Goal: Task Accomplishment & Management: Manage account settings

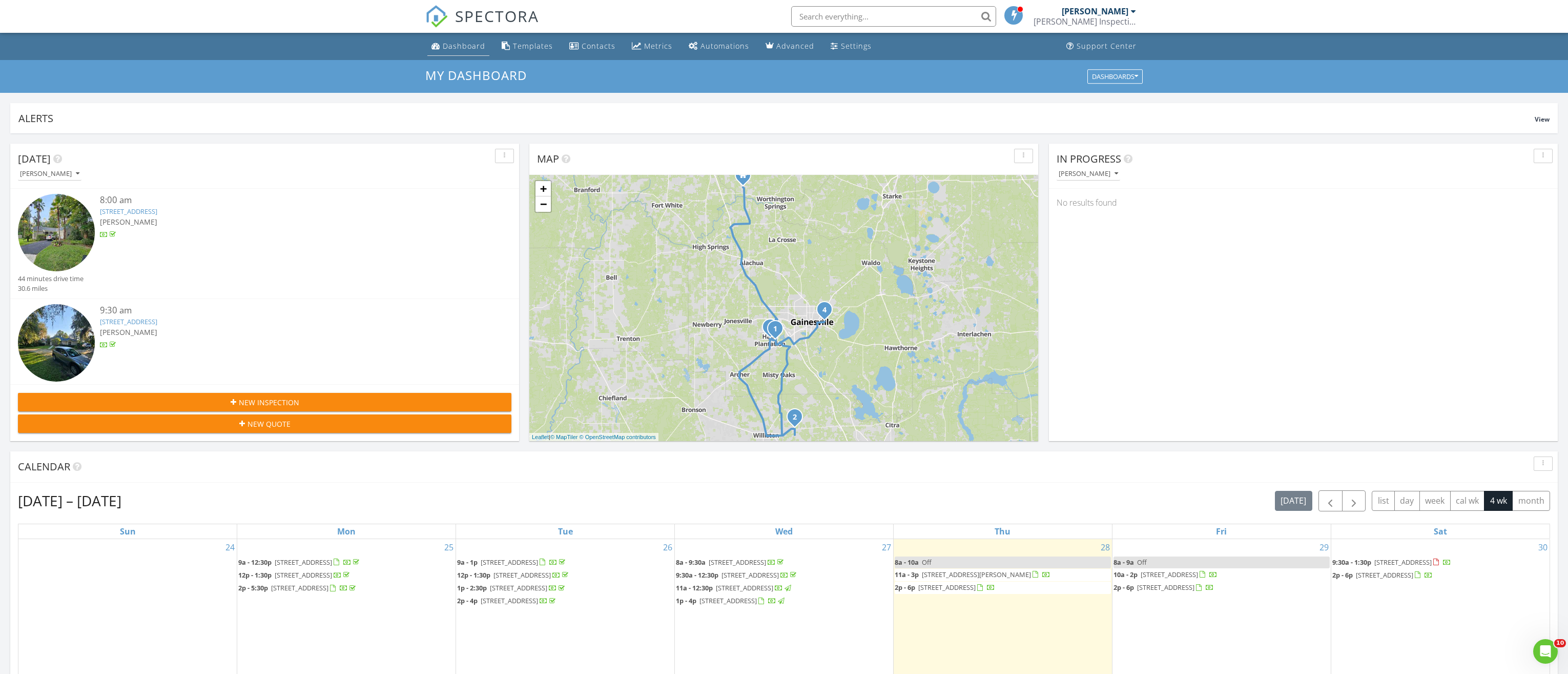
click at [469, 46] on div "Dashboard" at bounding box center [464, 45] width 43 height 10
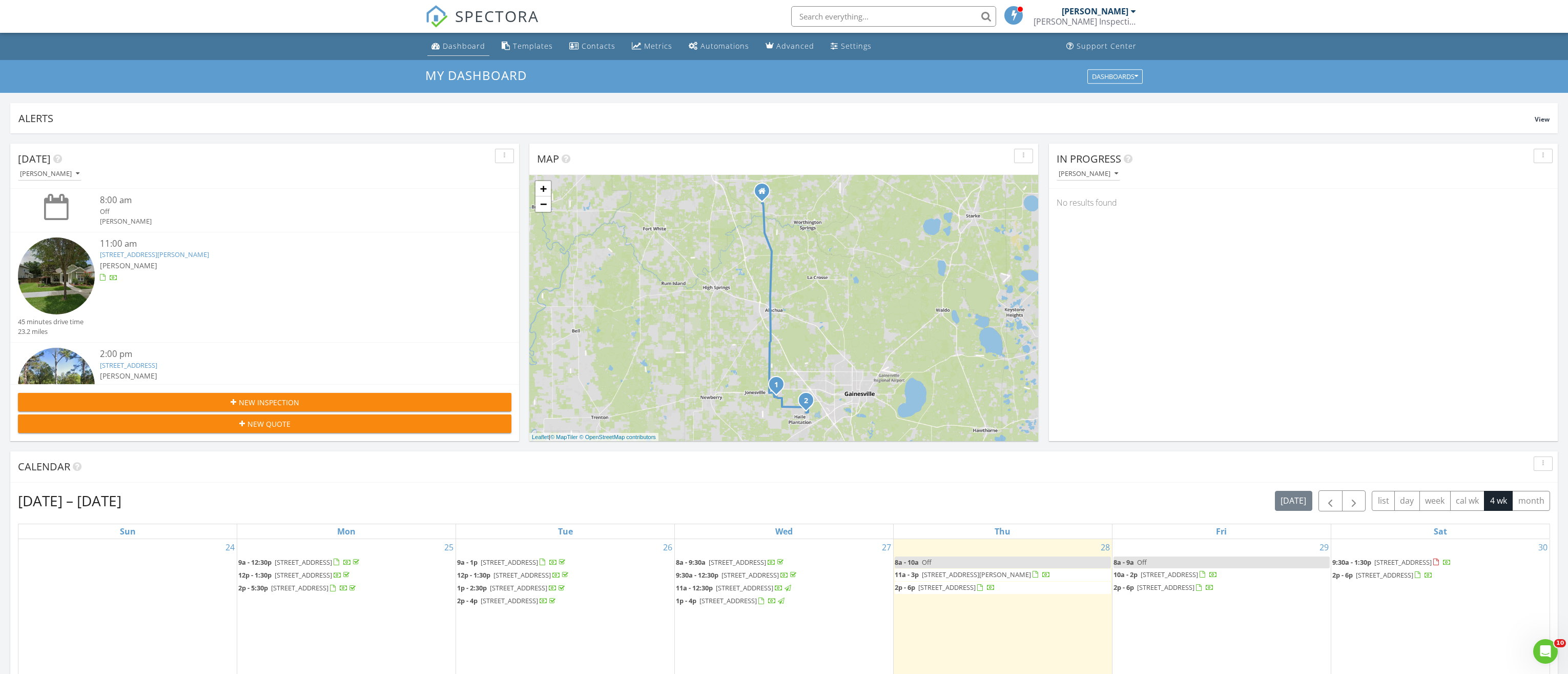
click at [445, 46] on div "Dashboard" at bounding box center [464, 45] width 43 height 10
click at [993, 572] on span "13252 SW 6th Ave, Newberry 32669" at bounding box center [976, 574] width 109 height 9
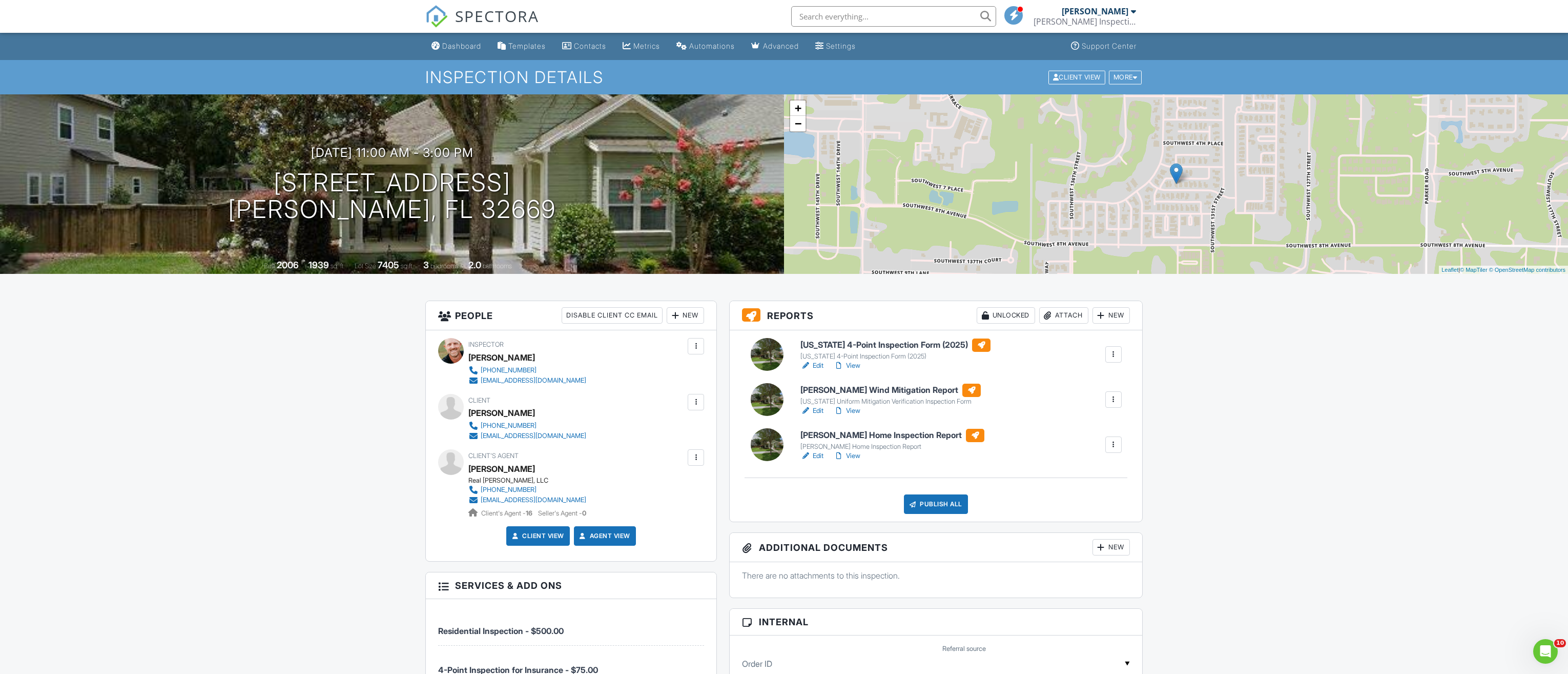
click at [818, 457] on link "Edit" at bounding box center [812, 456] width 23 height 10
click at [817, 362] on link "Edit" at bounding box center [812, 365] width 23 height 10
click at [822, 411] on link "Edit" at bounding box center [812, 411] width 23 height 10
click at [449, 45] on div "Dashboard" at bounding box center [462, 45] width 39 height 8
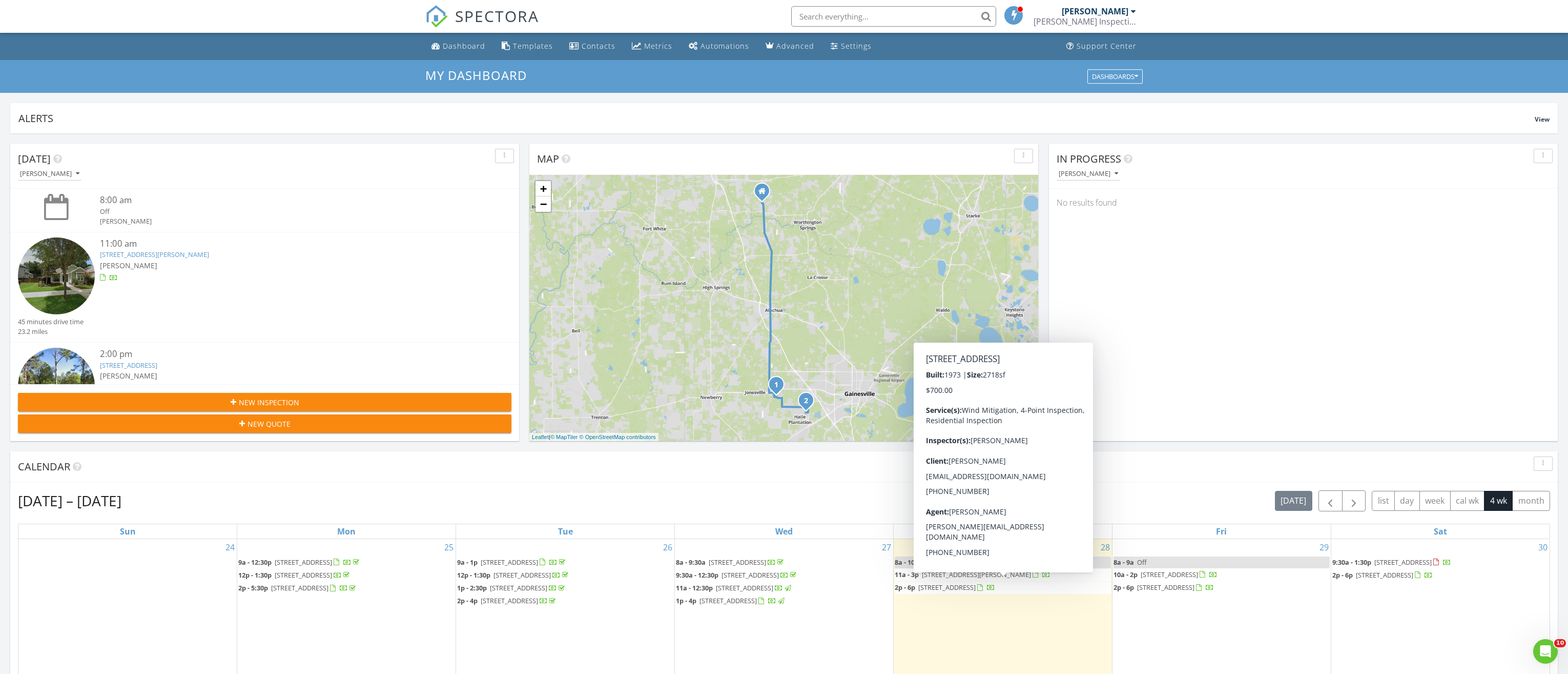
click at [960, 585] on span "7826 SW 36th Ave, Gainesville 32608" at bounding box center [947, 587] width 58 height 9
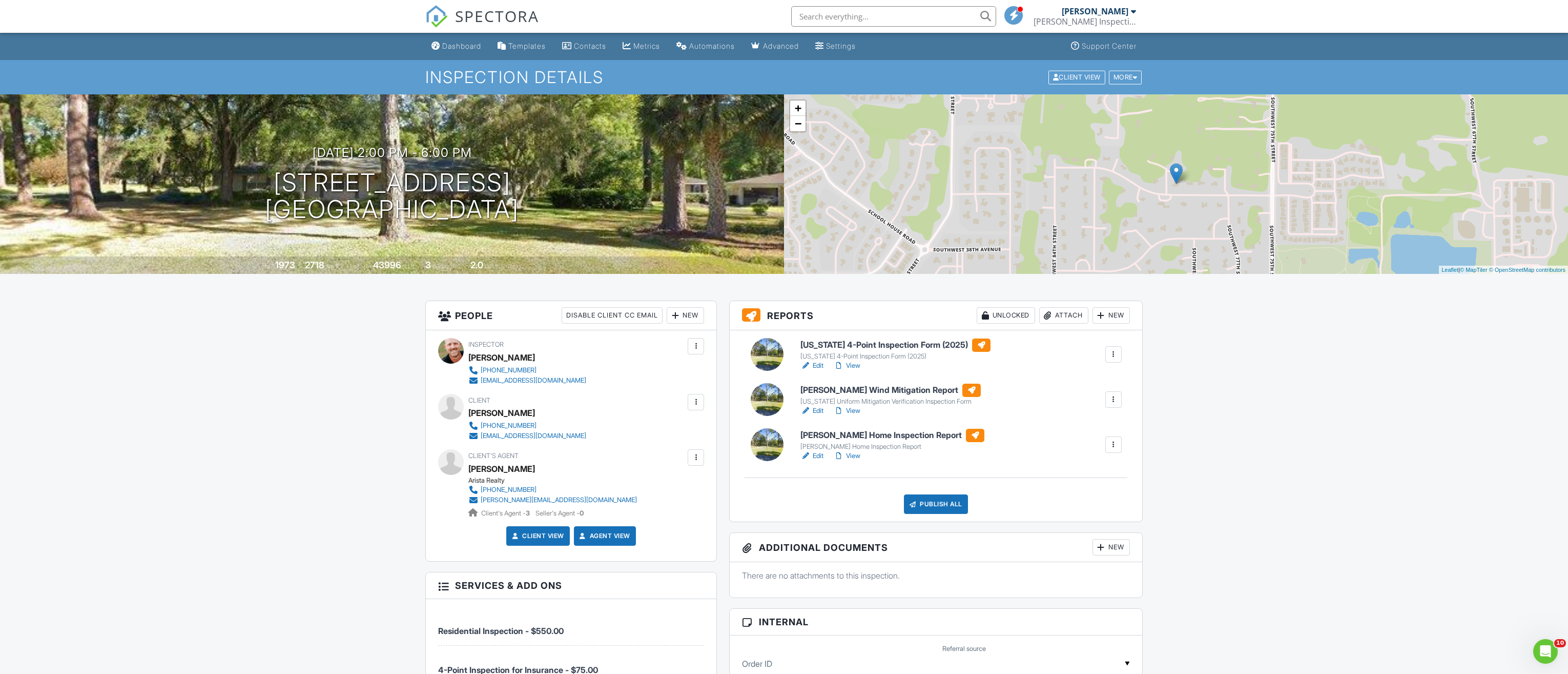
click at [818, 456] on link "Edit" at bounding box center [812, 456] width 23 height 10
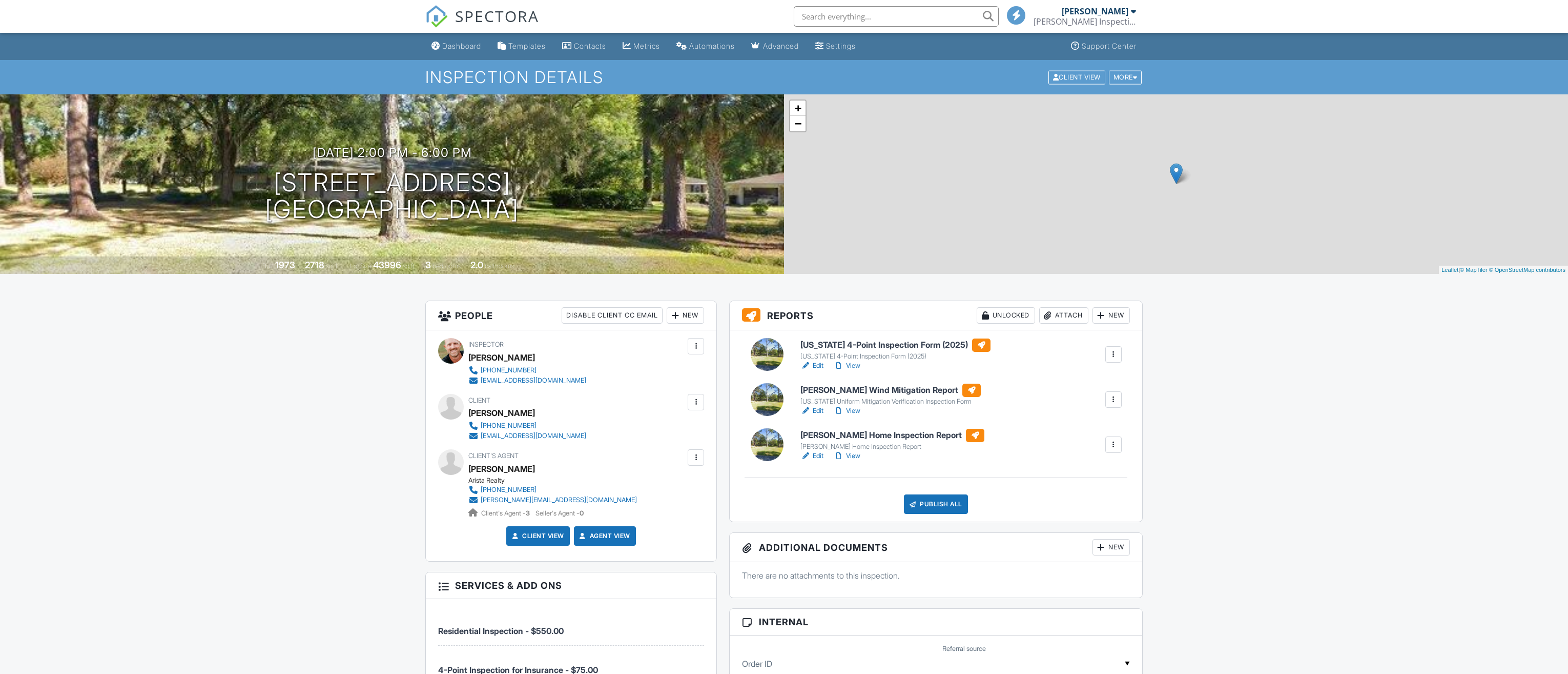
click at [817, 364] on link "Edit" at bounding box center [812, 365] width 23 height 10
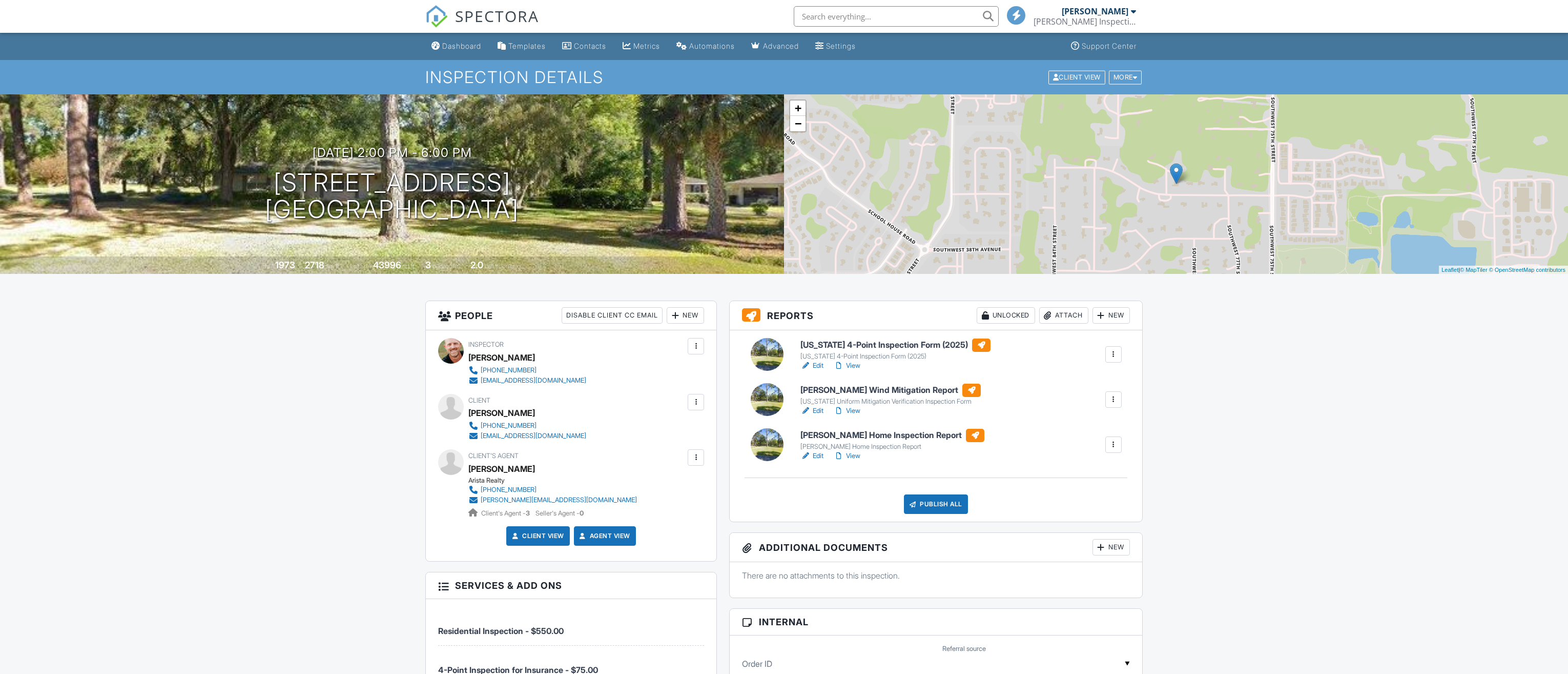
click at [817, 408] on link "Edit" at bounding box center [812, 411] width 23 height 10
click at [457, 43] on div "Dashboard" at bounding box center [462, 45] width 39 height 8
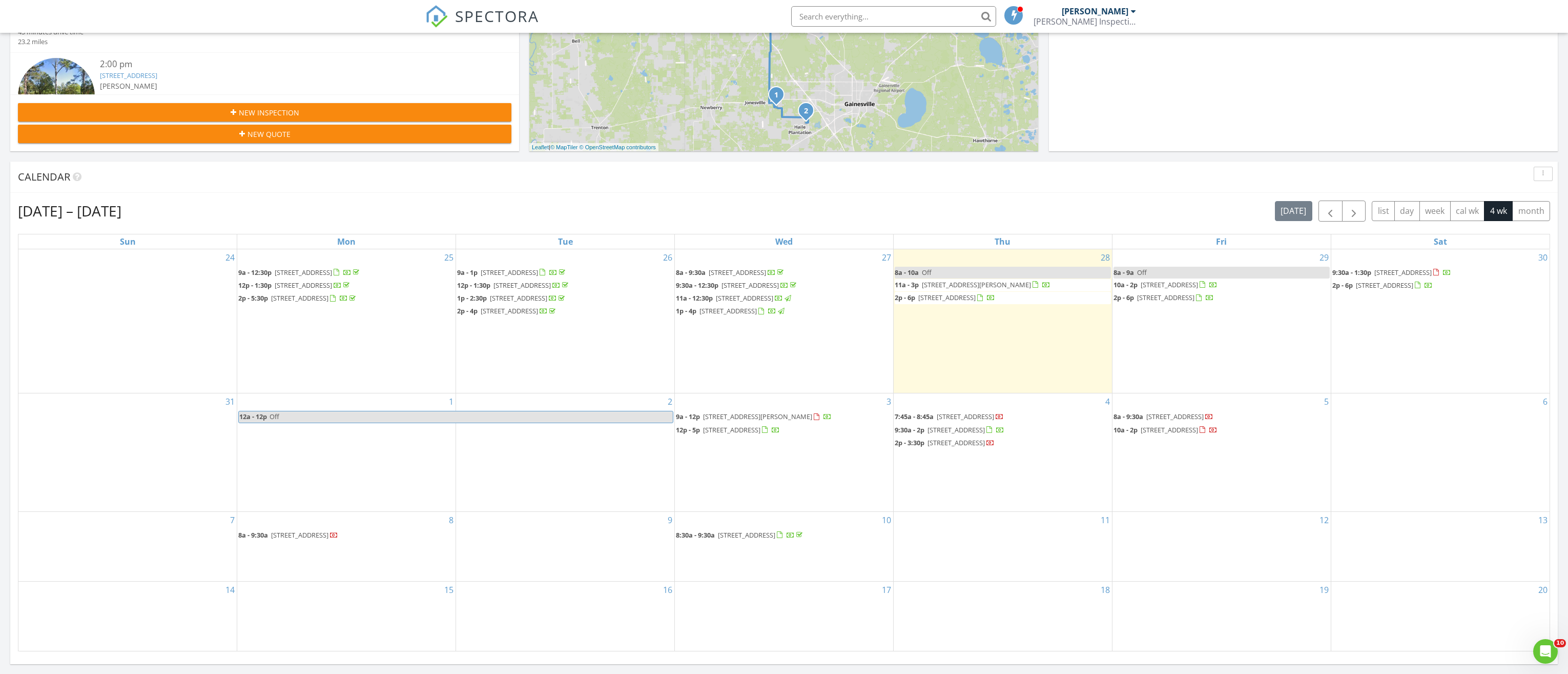
scroll to position [308, 0]
